Goal: Find specific page/section: Find specific page/section

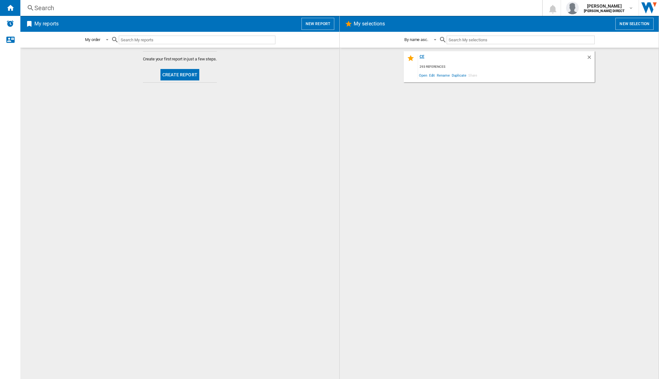
click at [423, 57] on div "CE" at bounding box center [502, 58] width 168 height 9
click at [422, 56] on div "CE" at bounding box center [502, 58] width 168 height 9
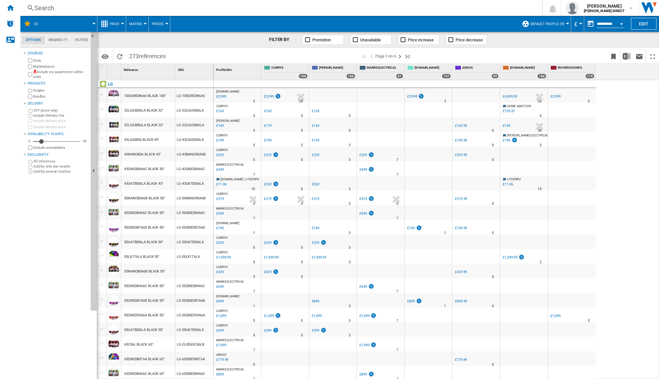
click at [33, 71] on img at bounding box center [35, 72] width 4 height 4
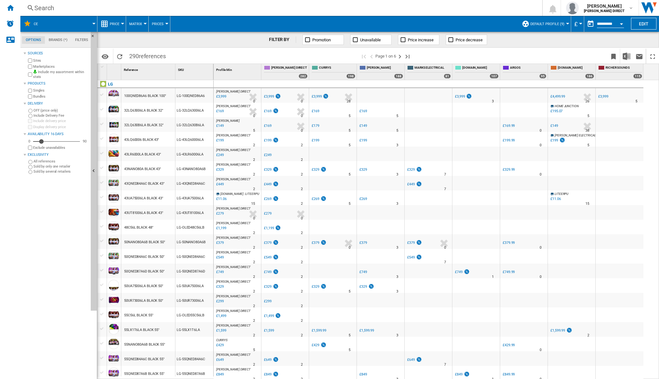
click at [137, 24] on span "Matrix" at bounding box center [135, 24] width 13 height 4
click at [141, 59] on button "Ranking" at bounding box center [141, 54] width 31 height 15
